Goal: Task Accomplishment & Management: Complete application form

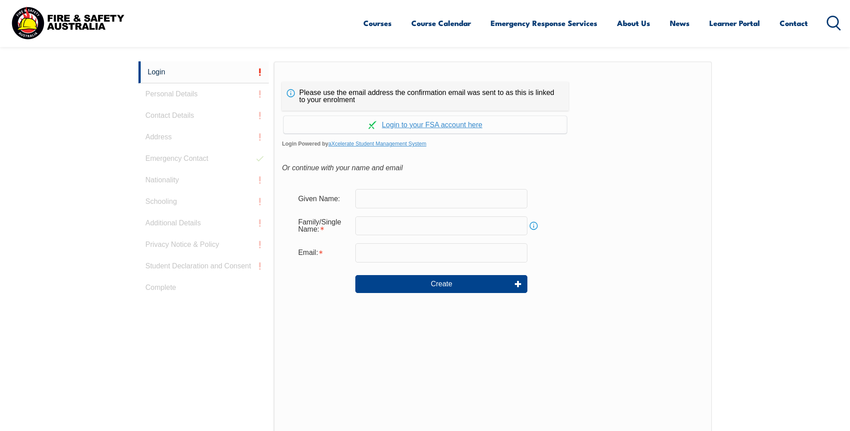
scroll to position [239, 0]
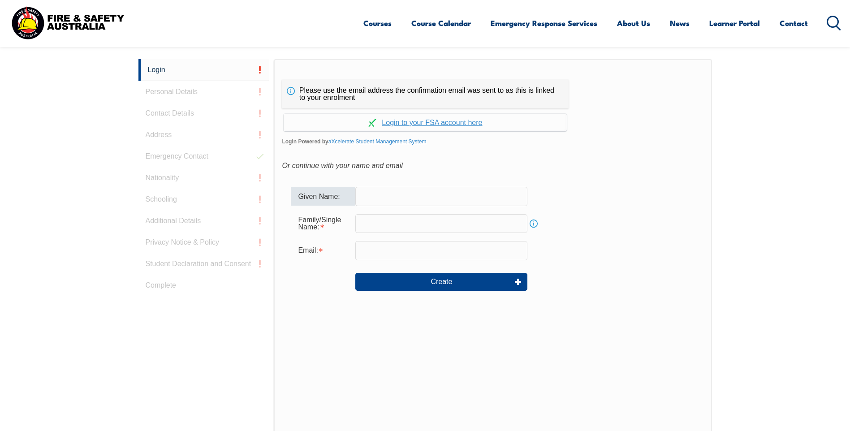
click at [367, 194] on input "text" at bounding box center [441, 196] width 172 height 19
type input "SJ"
type input "[PERSON_NAME]"
type input "[EMAIL_ADDRESS][DOMAIN_NAME]"
click at [355, 141] on link "aXcelerate Student Management System" at bounding box center [378, 142] width 98 height 6
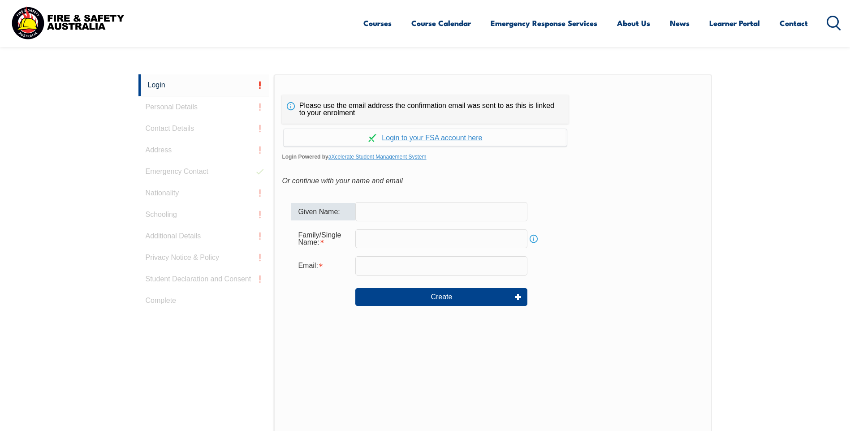
scroll to position [239, 0]
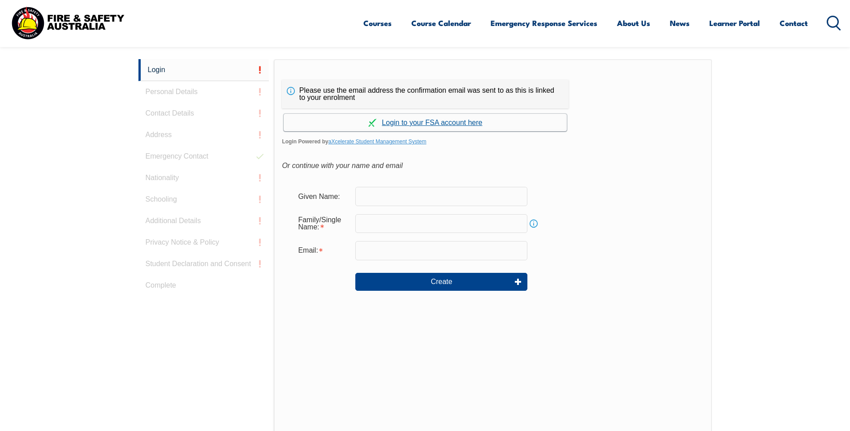
click at [420, 121] on link "Continue with aXcelerate" at bounding box center [425, 122] width 283 height 17
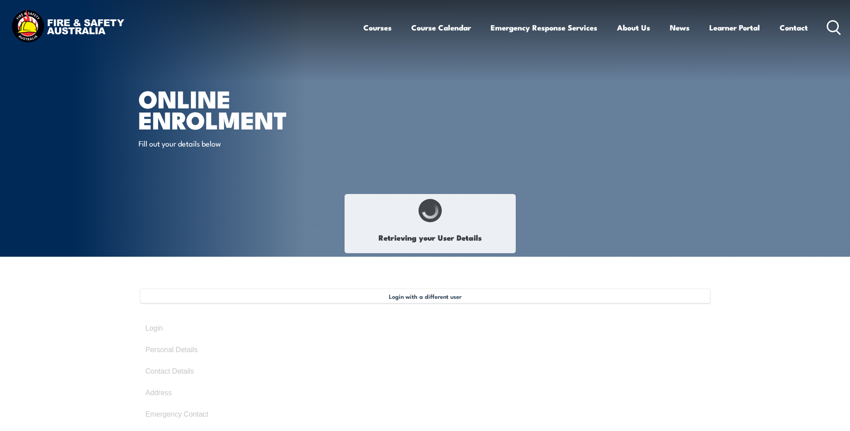
select select "Other"
type input "SJ"
type input "Sal"
type input "[PERSON_NAME]"
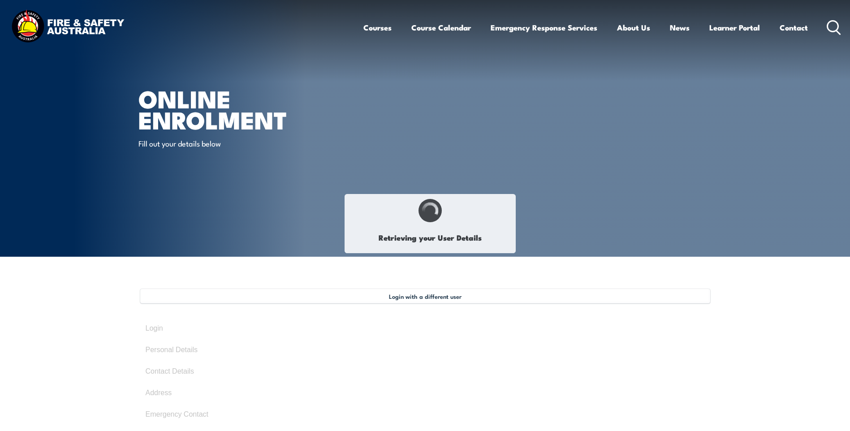
type input "May 27, 1965"
type input "EQEFEJLS54"
select select "X"
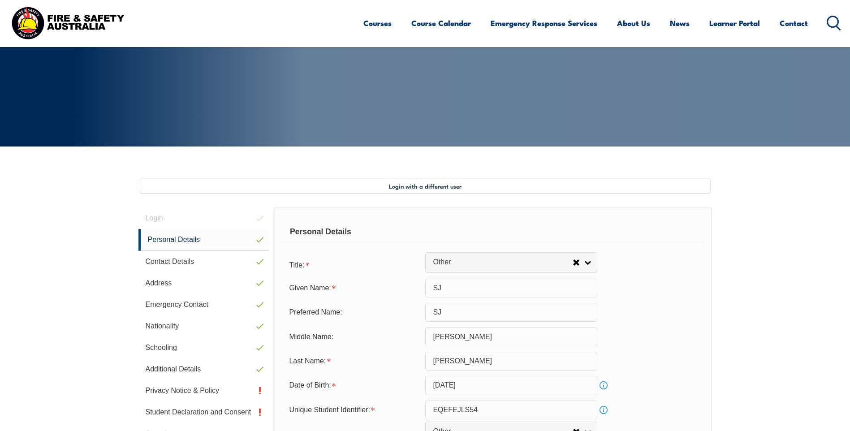
scroll to position [244, 0]
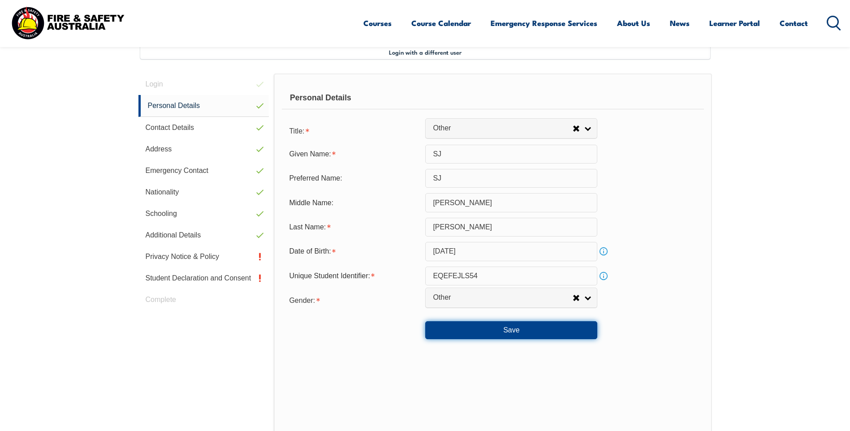
click at [510, 331] on button "Save" at bounding box center [511, 330] width 172 height 18
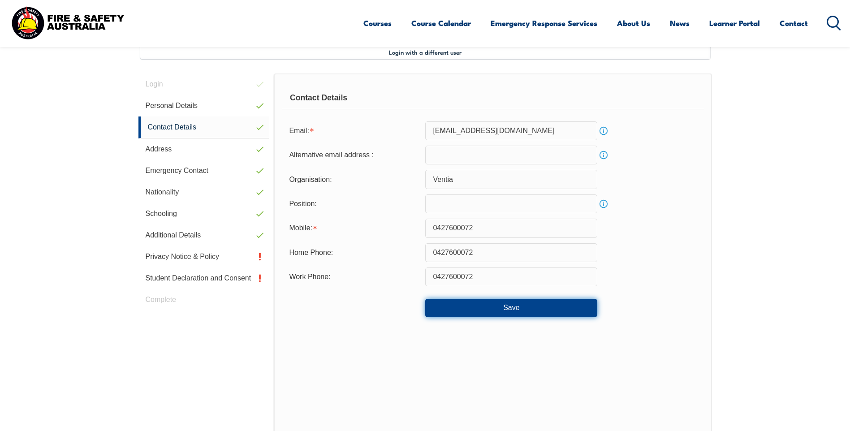
click at [506, 307] on button "Save" at bounding box center [511, 308] width 172 height 18
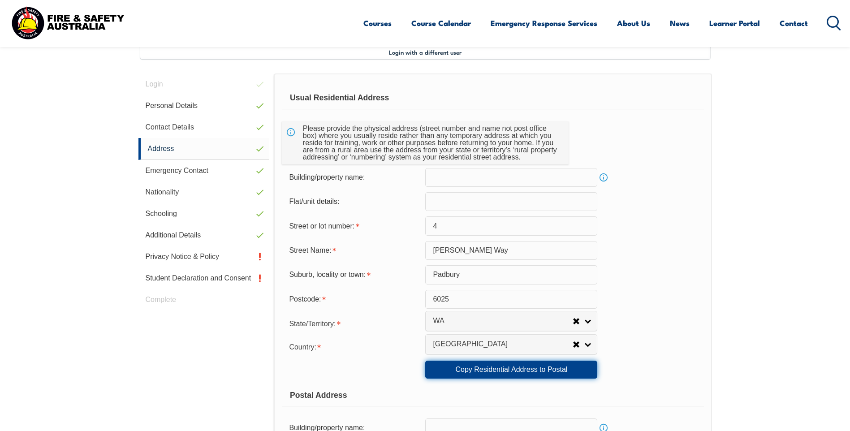
click at [512, 370] on link "Copy Residential Address to Postal" at bounding box center [511, 370] width 172 height 18
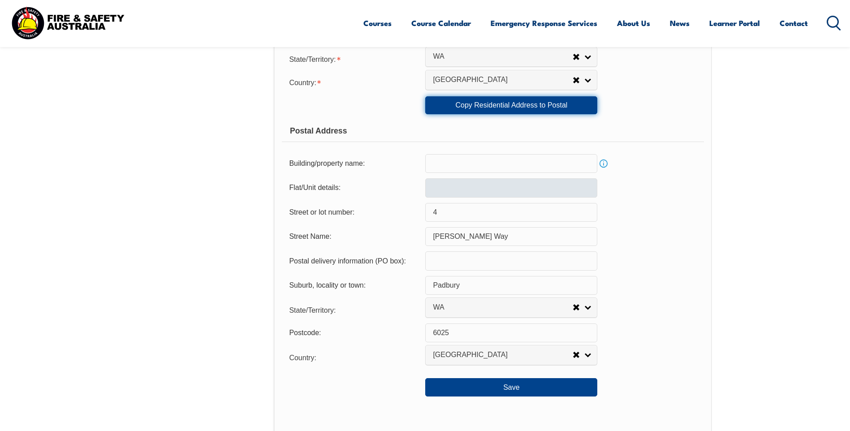
scroll to position [603, 0]
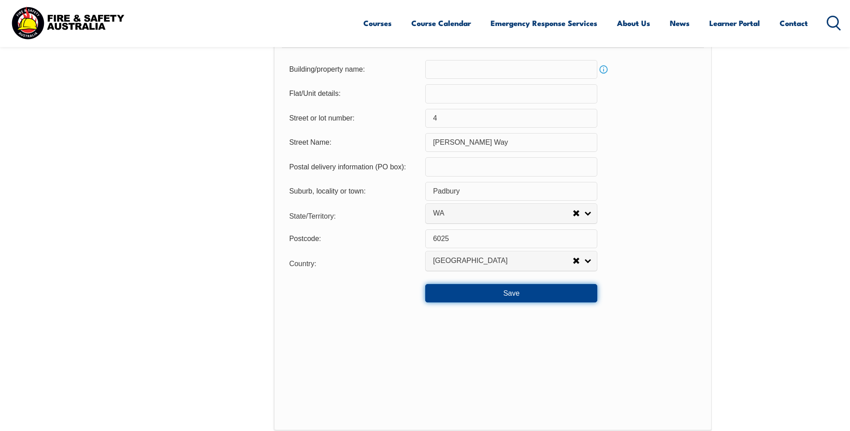
click at [511, 293] on button "Save" at bounding box center [511, 293] width 172 height 18
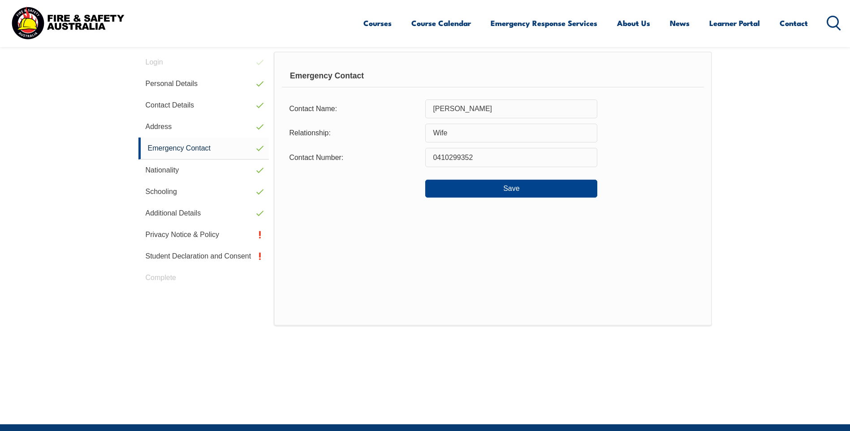
scroll to position [244, 0]
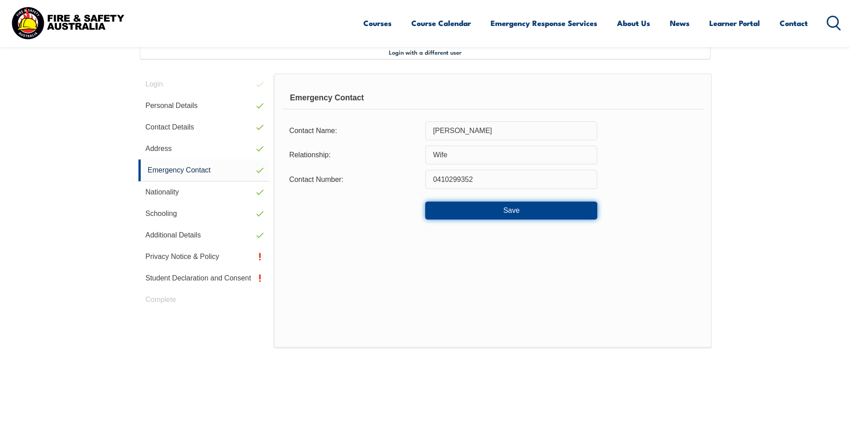
click at [511, 209] on button "Save" at bounding box center [511, 211] width 172 height 18
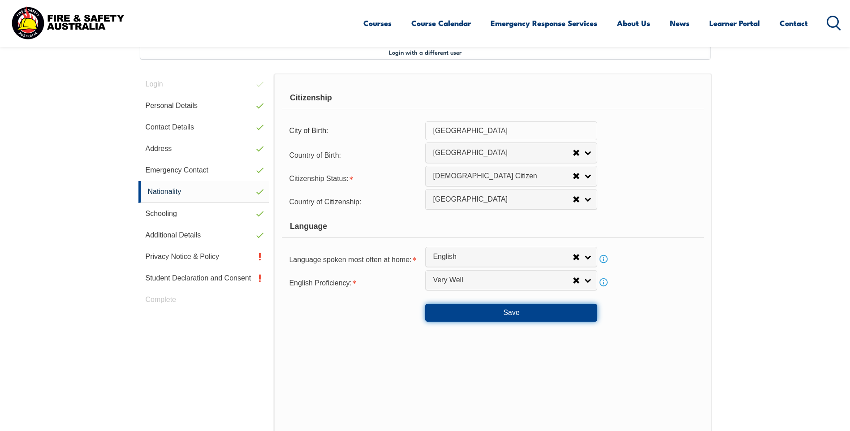
click at [507, 312] on button "Save" at bounding box center [511, 313] width 172 height 18
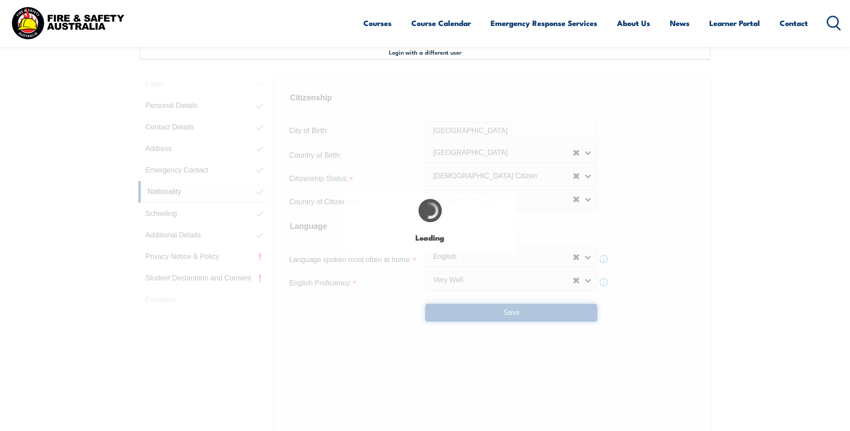
select select "false"
select select "true"
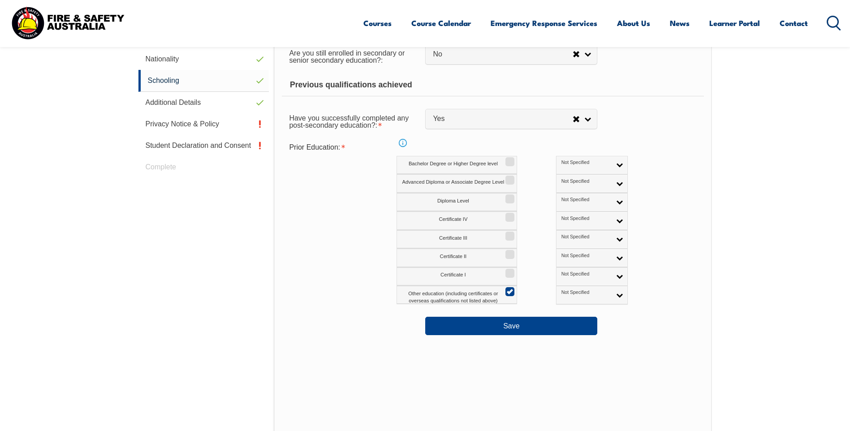
scroll to position [379, 0]
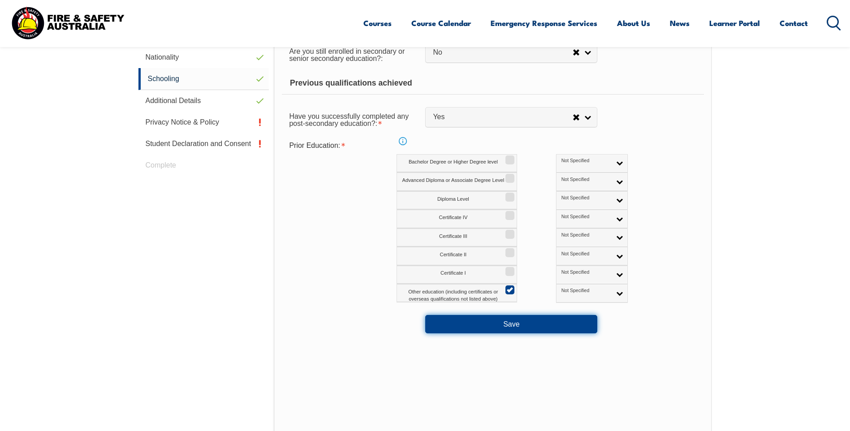
click at [484, 323] on button "Save" at bounding box center [511, 324] width 172 height 18
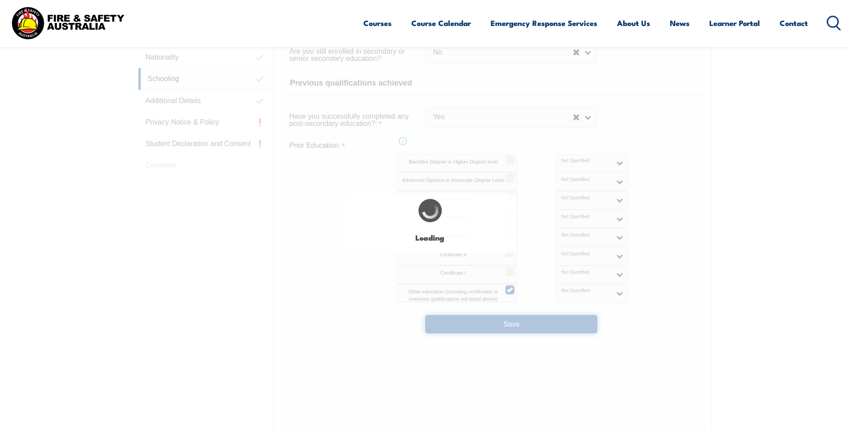
select select "false"
select select "true"
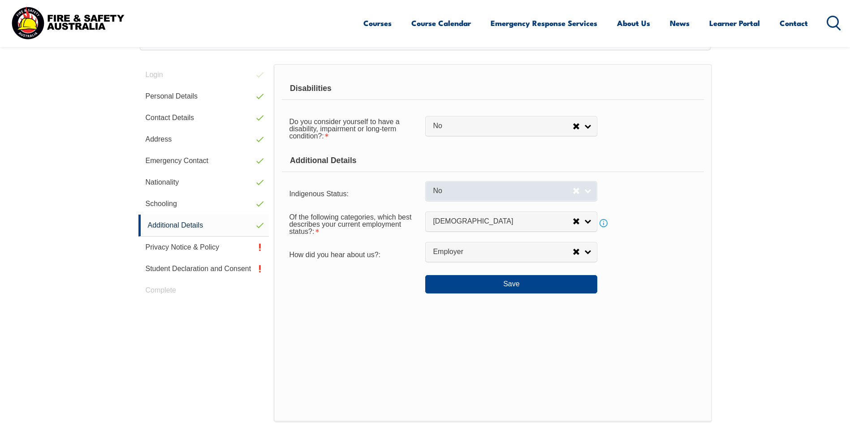
scroll to position [244, 0]
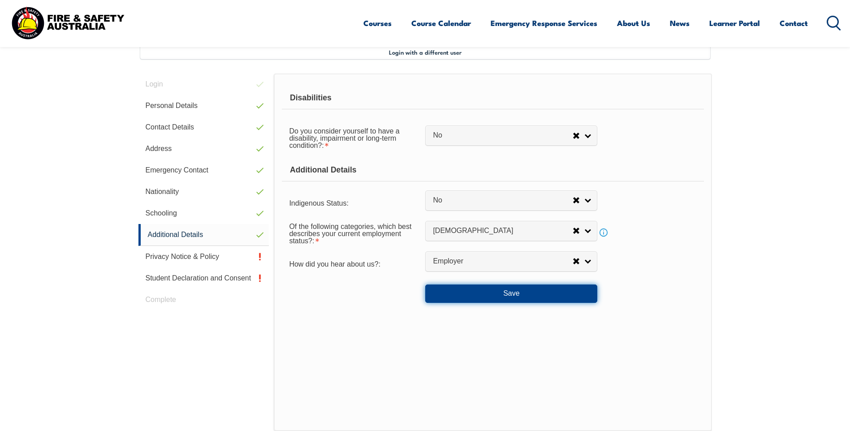
click at [492, 294] on button "Save" at bounding box center [511, 294] width 172 height 18
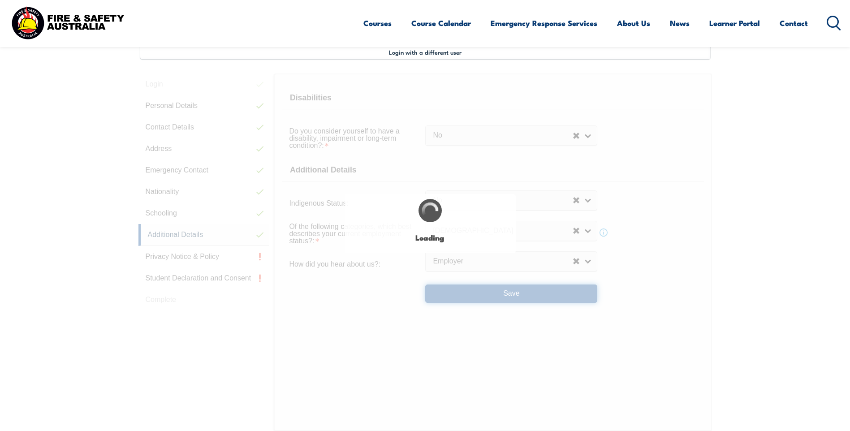
select select "false"
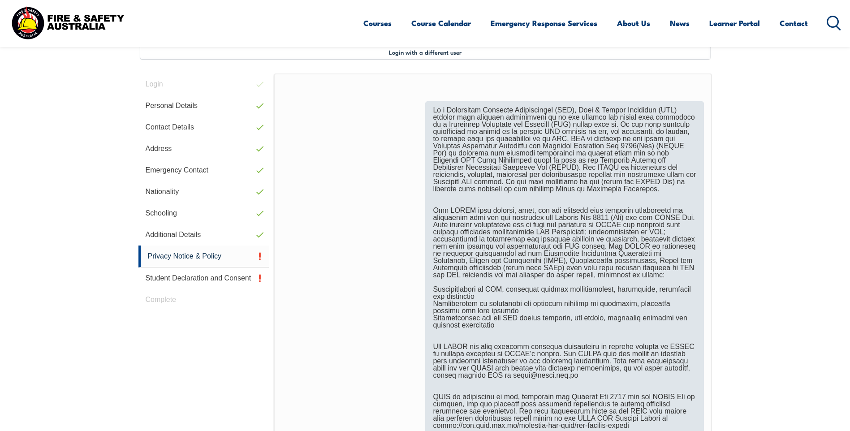
scroll to position [513, 0]
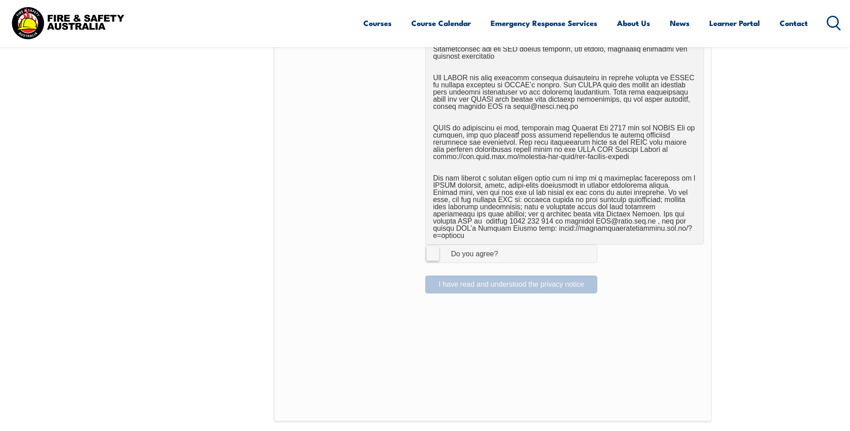
click at [435, 245] on label "I Agree Do you agree?" at bounding box center [511, 254] width 172 height 18
click at [505, 245] on input "I Agree Do you agree?" at bounding box center [512, 253] width 15 height 17
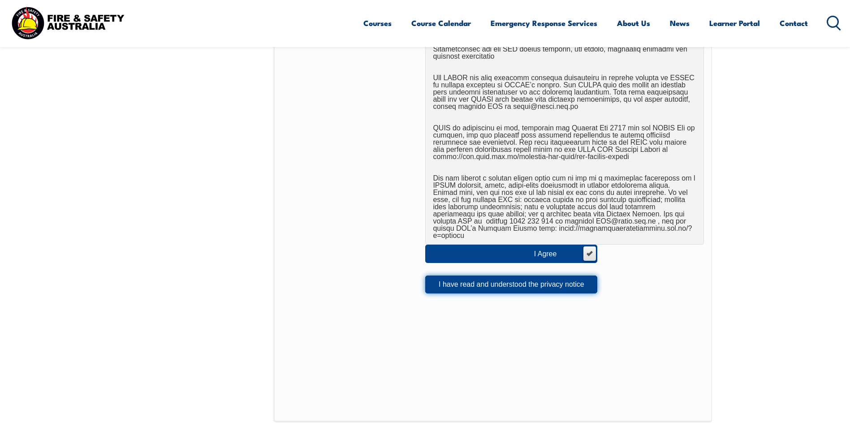
click at [497, 278] on button "I have read and understood the privacy notice" at bounding box center [511, 285] width 172 height 18
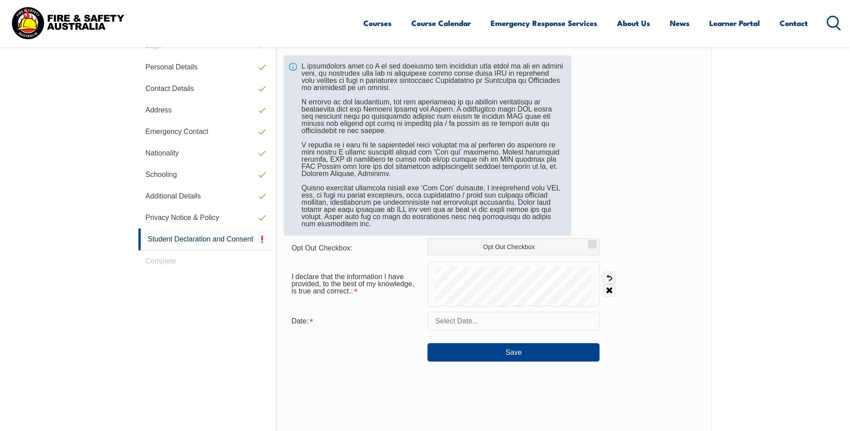
scroll to position [244, 0]
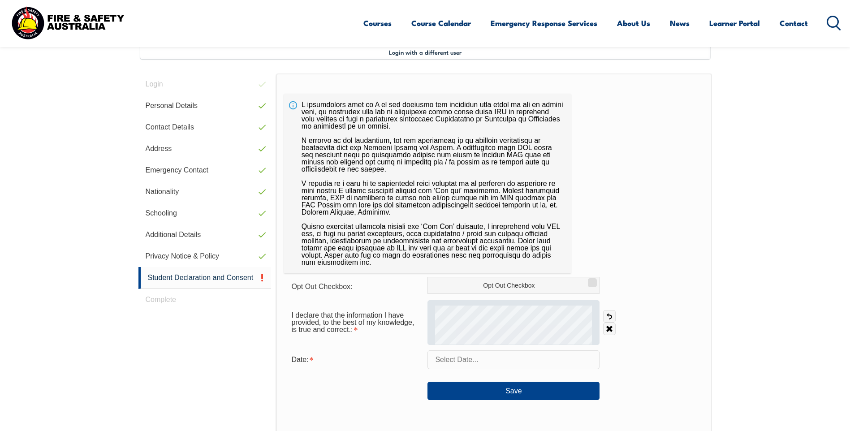
drag, startPoint x: 592, startPoint y: 283, endPoint x: 556, endPoint y: 301, distance: 39.7
click at [592, 280] on input "Opt Out Checkbox" at bounding box center [591, 279] width 5 height 1
checkbox input "true"
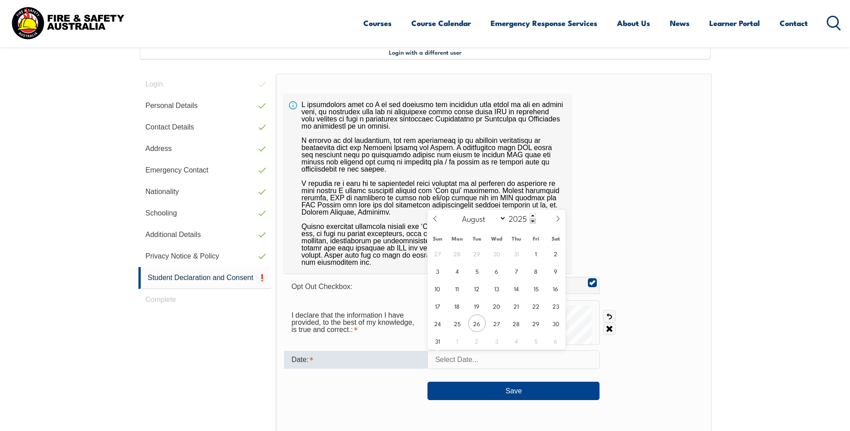
click at [461, 363] on input "text" at bounding box center [514, 360] width 172 height 19
click at [477, 326] on span "26" at bounding box center [476, 323] width 17 height 17
type input "August 26, 2025"
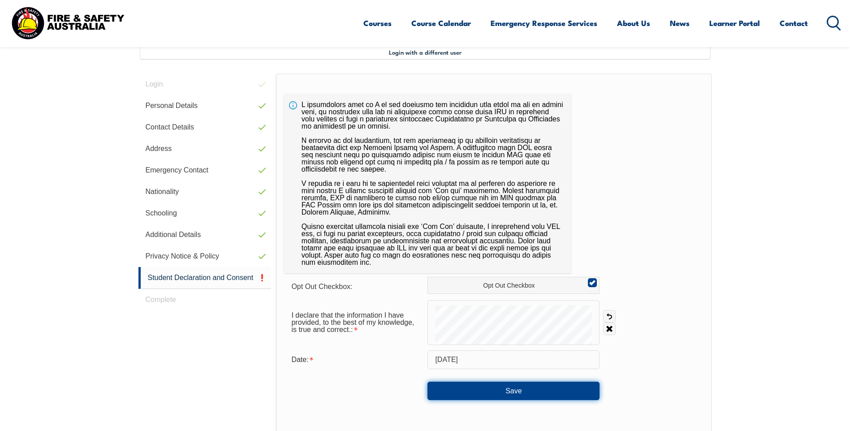
click at [496, 391] on button "Save" at bounding box center [514, 391] width 172 height 18
